Goal: Information Seeking & Learning: Learn about a topic

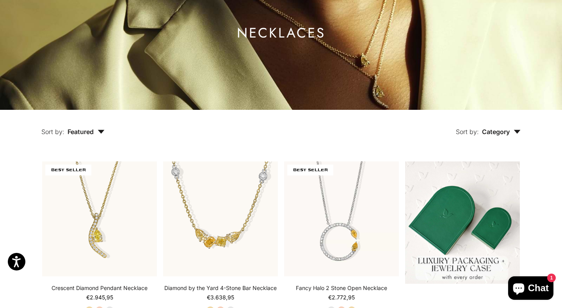
scroll to position [86, 0]
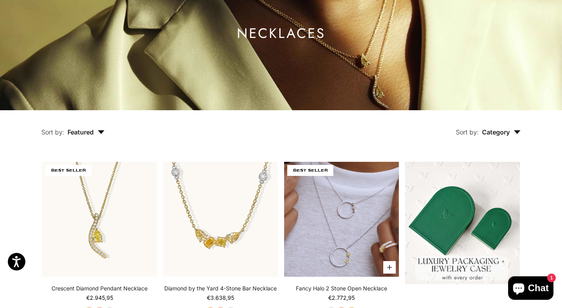
click at [329, 218] on video "#YellowGold\a#RoseGold\a#WhiteGold" at bounding box center [341, 219] width 115 height 115
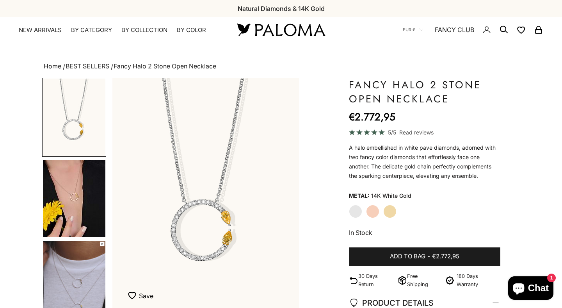
click at [86, 214] on img "Go to item 4" at bounding box center [74, 198] width 62 height 77
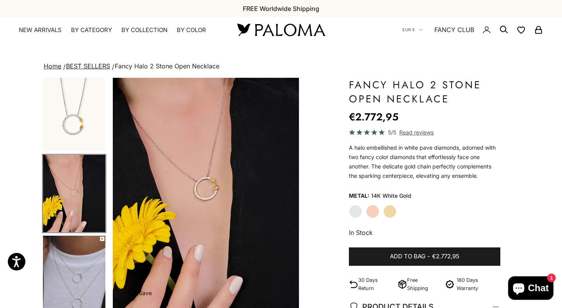
click at [79, 283] on img "Go to item 5" at bounding box center [74, 273] width 62 height 77
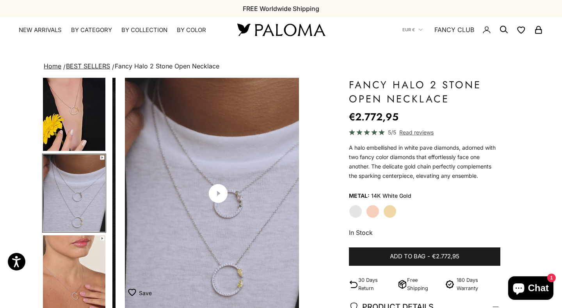
scroll to position [0, 392]
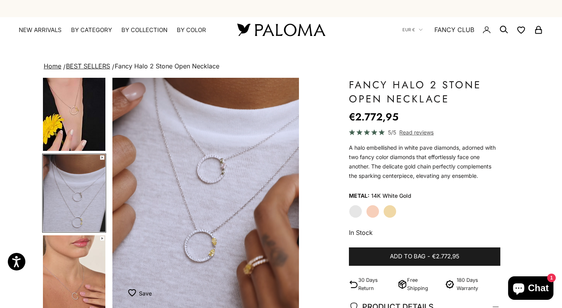
click at [201, 195] on video "#YellowGold\a#RoseGold\a#WhiteGold" at bounding box center [205, 193] width 187 height 231
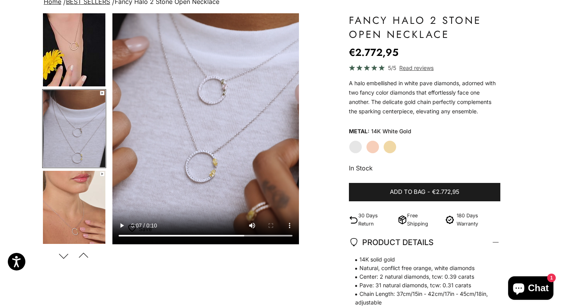
scroll to position [78, 0]
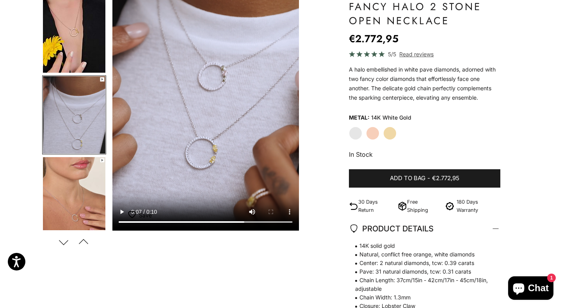
click at [124, 210] on div "Save Add to wishlist" at bounding box center [205, 218] width 187 height 23
click at [123, 211] on div "Save Add to wishlist" at bounding box center [205, 218] width 187 height 23
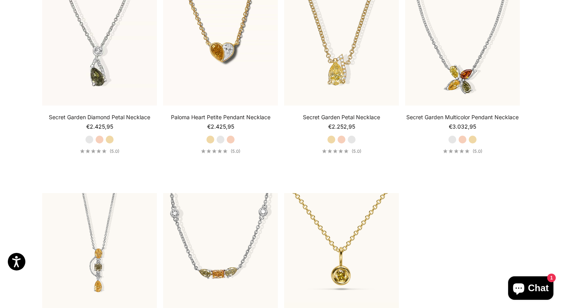
scroll to position [904, 0]
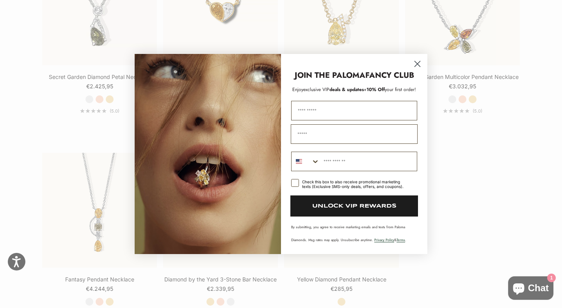
click at [415, 64] on circle "Close dialog" at bounding box center [417, 63] width 13 height 13
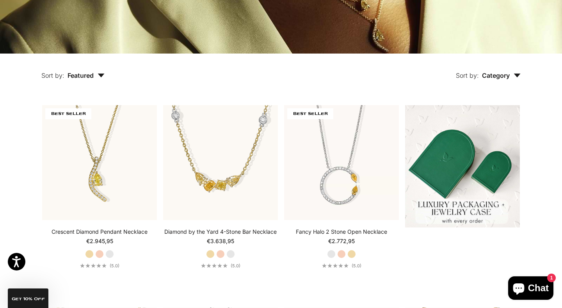
scroll to position [139, 0]
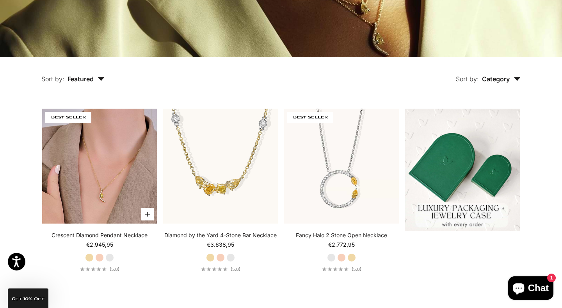
click at [85, 178] on img at bounding box center [99, 166] width 115 height 115
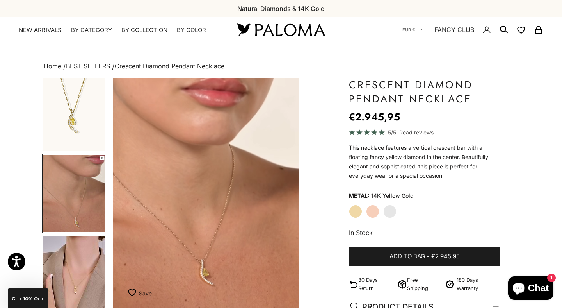
click at [40, 34] on x-header "Paloma Diamonds Open navigation menu Open search NEW ARRIVALS By Category Categ…" at bounding box center [281, 29] width 562 height 25
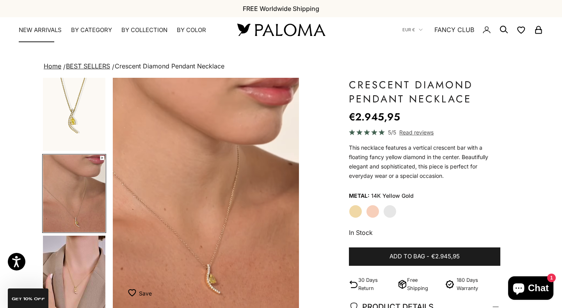
click at [34, 30] on link "NEW ARRIVALS" at bounding box center [40, 30] width 43 height 8
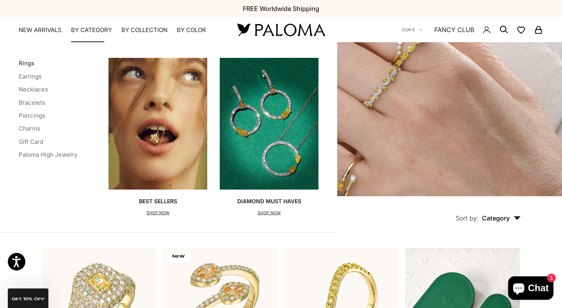
click at [26, 64] on link "Rings" at bounding box center [27, 62] width 16 height 7
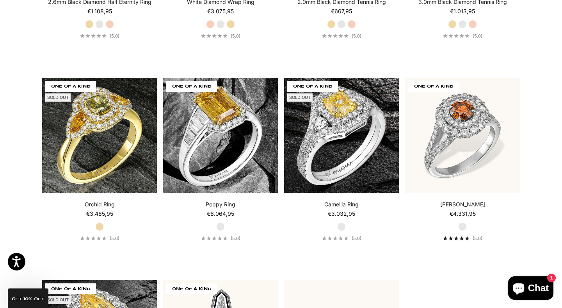
scroll to position [3220, 0]
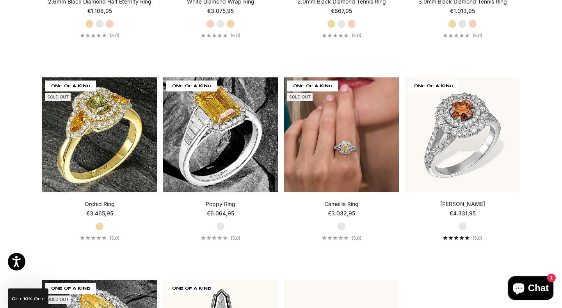
click at [347, 118] on img at bounding box center [341, 134] width 115 height 115
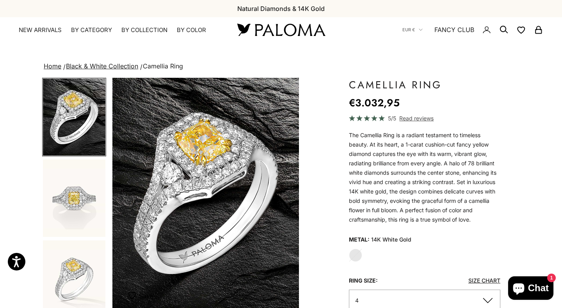
click at [71, 207] on img "Go to item 2" at bounding box center [74, 197] width 62 height 77
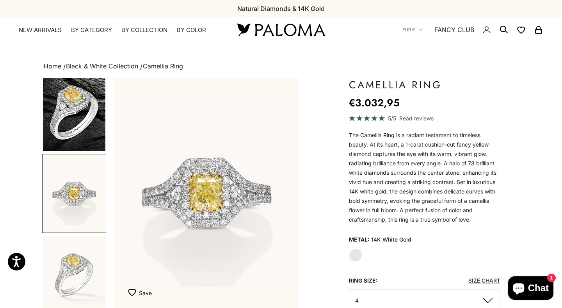
click at [71, 266] on img "Go to item 3" at bounding box center [74, 273] width 62 height 77
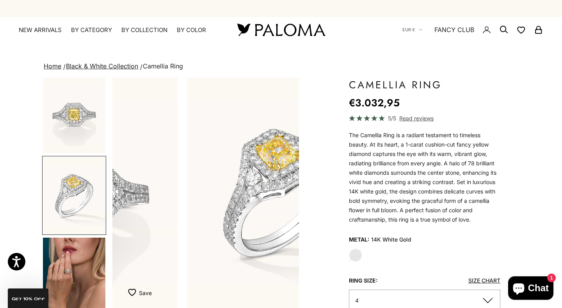
scroll to position [86, 0]
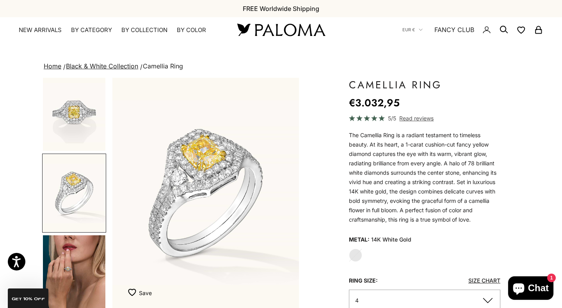
click at [64, 283] on img "Go to item 4" at bounding box center [74, 273] width 62 height 77
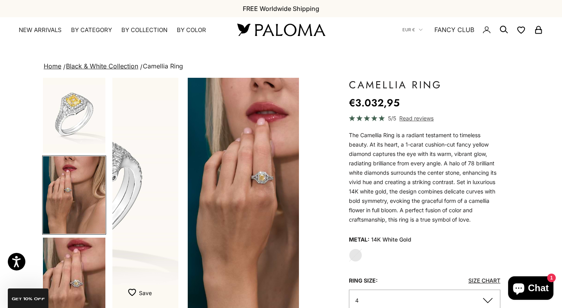
scroll to position [167, 0]
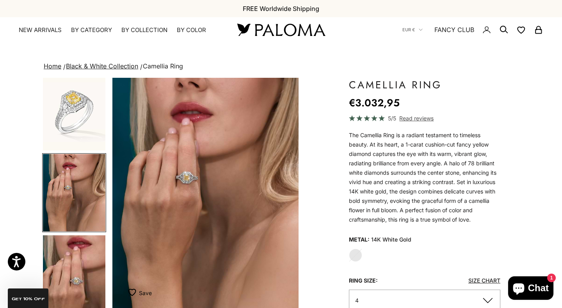
click at [182, 196] on img "Item 4 of 9" at bounding box center [205, 193] width 187 height 230
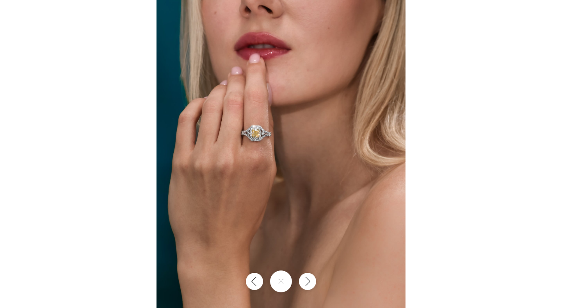
click at [263, 159] on img at bounding box center [281, 154] width 249 height 308
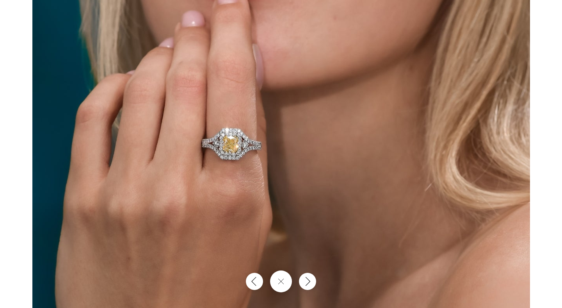
click at [277, 203] on img at bounding box center [281, 185] width 498 height 615
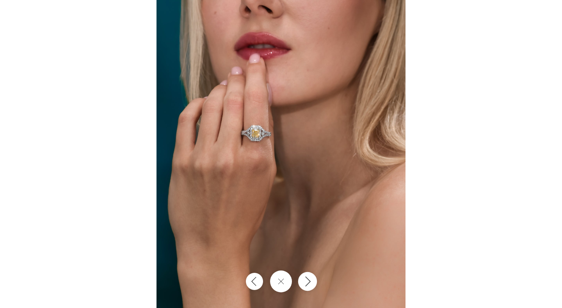
click at [308, 282] on button "Next" at bounding box center [307, 281] width 19 height 19
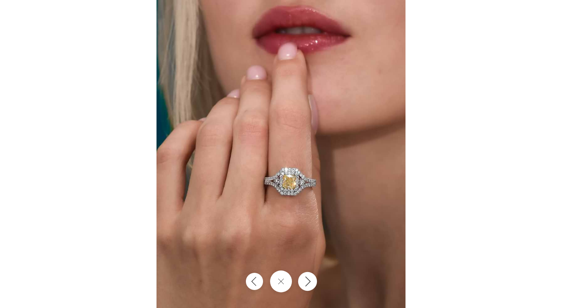
click at [308, 282] on icon "Next" at bounding box center [307, 281] width 9 height 11
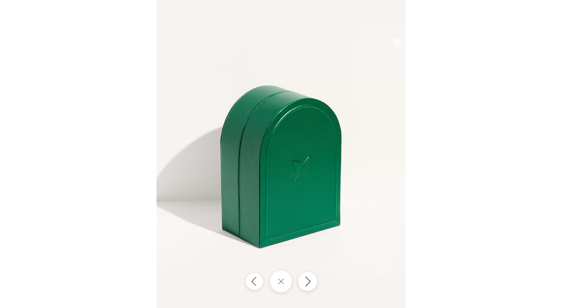
click at [308, 282] on icon "Next" at bounding box center [307, 281] width 9 height 11
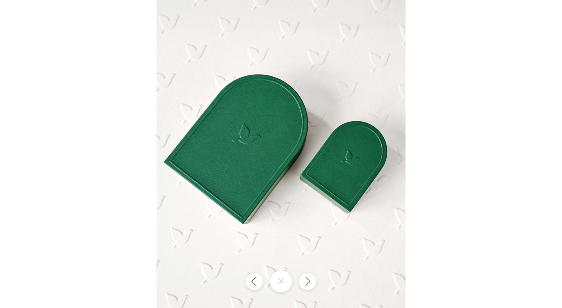
click at [505, 143] on div at bounding box center [281, 154] width 562 height 308
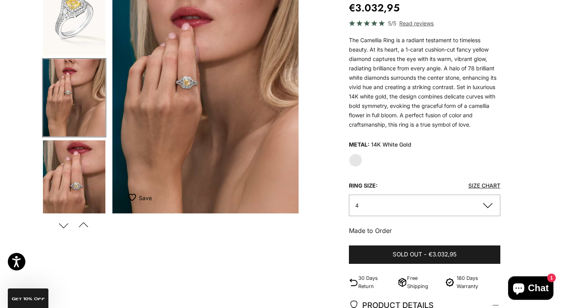
scroll to position [0, 0]
